Goal: Navigation & Orientation: Find specific page/section

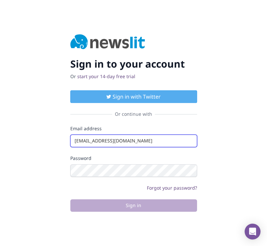
type input "info@startingupgood.info"
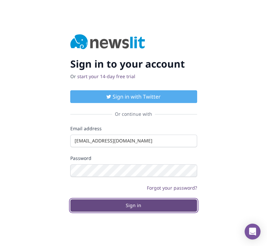
click at [133, 205] on button "Sign in" at bounding box center [133, 205] width 127 height 13
